Goal: Transaction & Acquisition: Subscribe to service/newsletter

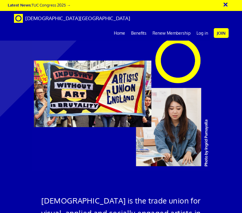
scroll to position [136, 0]
click at [199, 26] on link "Log in" at bounding box center [202, 33] width 18 height 15
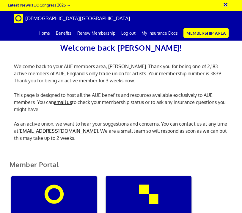
scroll to position [45, 0]
click at [71, 176] on div "Manage my membership" at bounding box center [53, 204] width 85 height 57
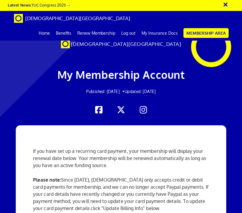
scroll to position [196, 0]
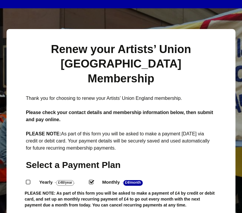
scroll to position [43, 0]
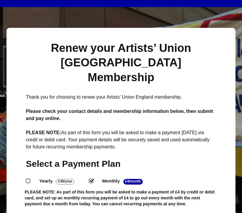
click at [29, 179] on input "Yearly - £48/Year ." at bounding box center [28, 181] width 4 height 4
radio input "true"
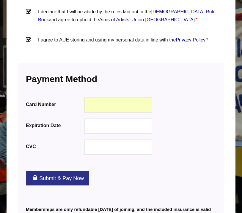
scroll to position [727, 0]
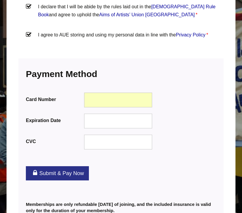
click at [65, 167] on link "Submit & Pay Now" at bounding box center [57, 174] width 63 height 14
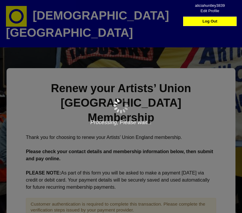
scroll to position [3, 0]
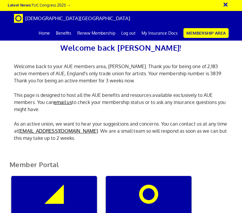
scroll to position [0, 2]
click at [161, 34] on link "My Insurance Docs" at bounding box center [159, 33] width 42 height 15
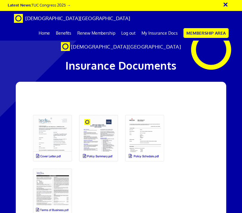
scroll to position [0, 8]
click at [54, 134] on link at bounding box center [52, 139] width 46 height 54
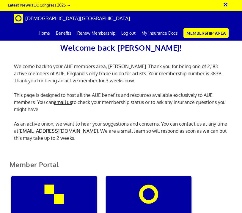
click at [47, 34] on link "Home" at bounding box center [44, 33] width 17 height 15
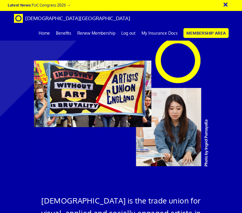
scroll to position [732, 0]
click at [163, 34] on link "My Insurance Docs" at bounding box center [159, 33] width 42 height 15
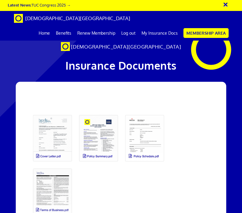
scroll to position [0, 8]
click at [104, 33] on link "Renew Membership" at bounding box center [96, 33] width 44 height 15
click at [213, 31] on link "Membership Area" at bounding box center [205, 33] width 45 height 10
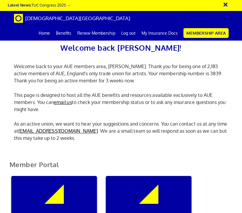
click at [167, 32] on link "My Insurance Docs" at bounding box center [159, 33] width 42 height 15
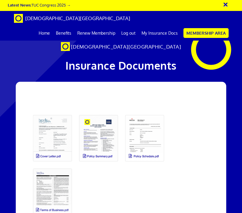
scroll to position [0, 8]
click at [143, 143] on link at bounding box center [144, 139] width 46 height 54
click at [62, 112] on link at bounding box center [52, 139] width 46 height 54
